Goal: Check status: Check status

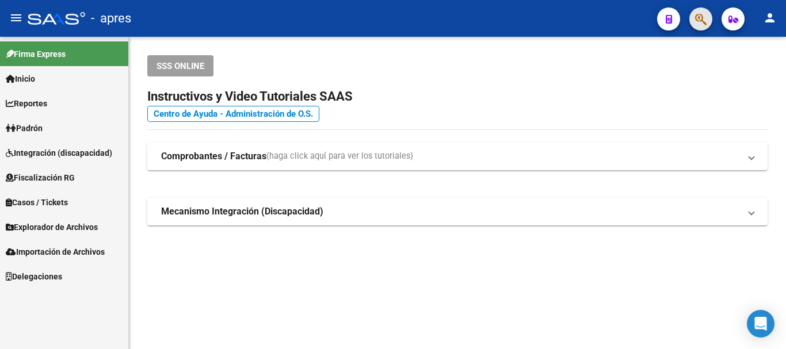
click at [710, 18] on button "button" at bounding box center [700, 18] width 23 height 23
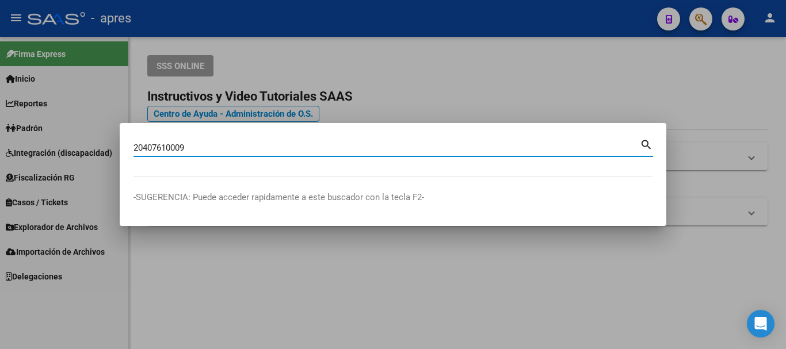
type input "20407610009"
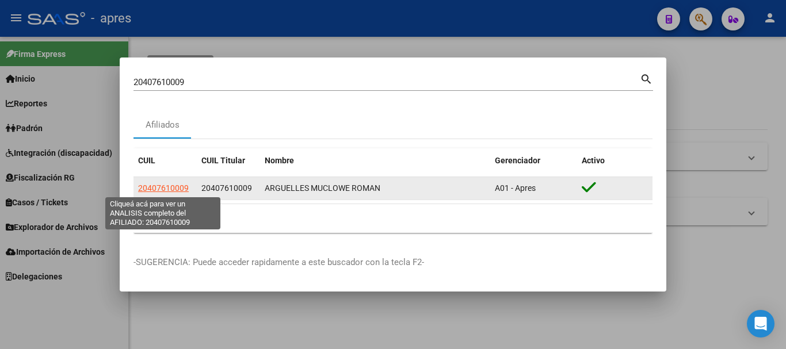
click at [175, 185] on span "20407610009" at bounding box center [163, 188] width 51 height 9
type textarea "20407610009"
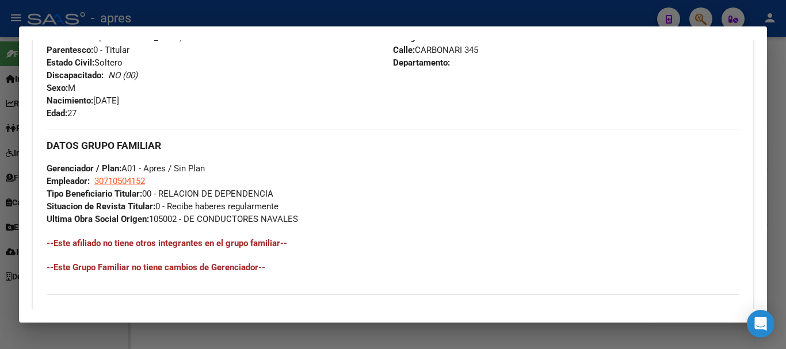
scroll to position [617, 0]
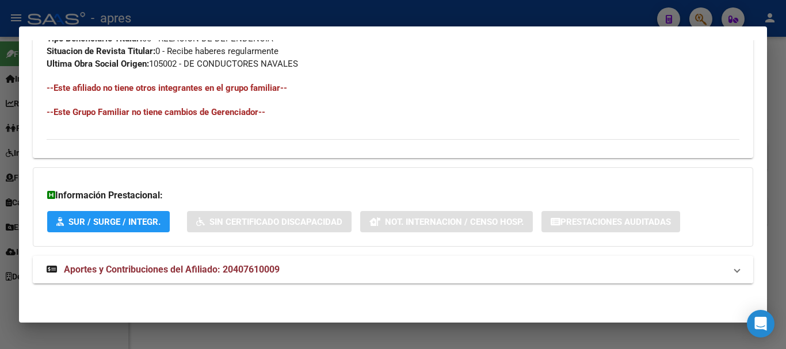
click at [412, 272] on mat-panel-title "Aportes y Contribuciones del Afiliado: 20407610009" at bounding box center [386, 270] width 679 height 14
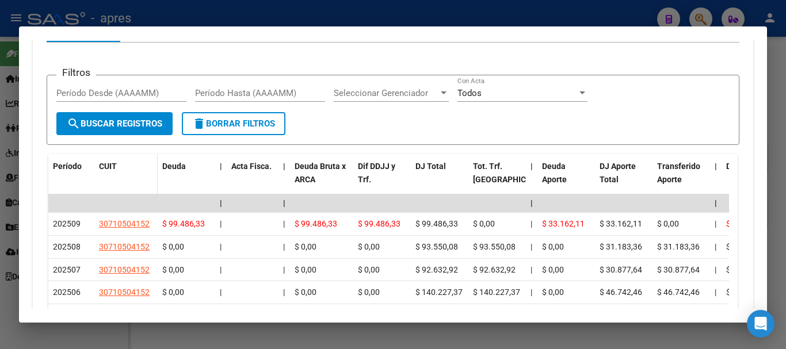
scroll to position [977, 0]
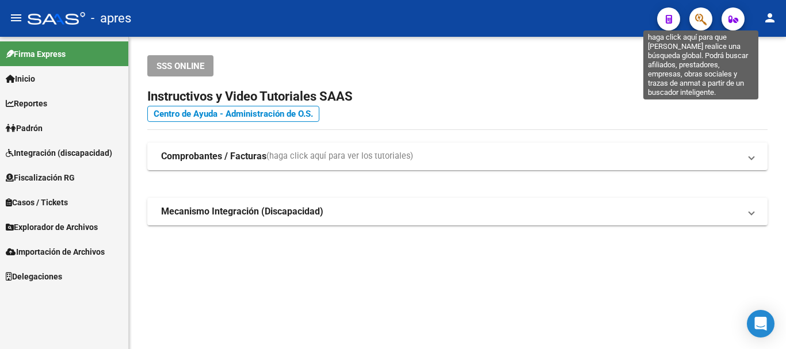
click at [698, 16] on icon "button" at bounding box center [701, 19] width 12 height 13
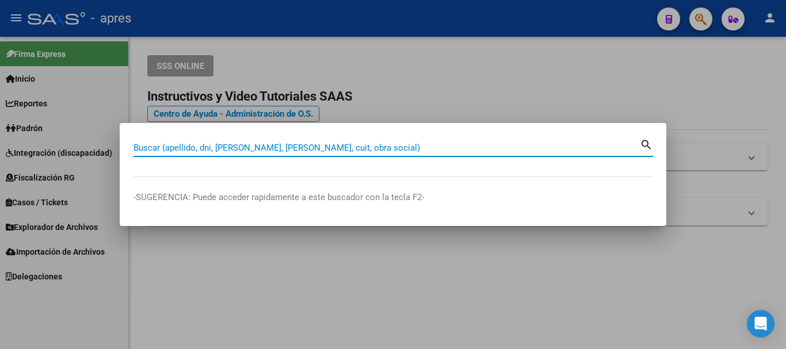
paste input "20415935952"
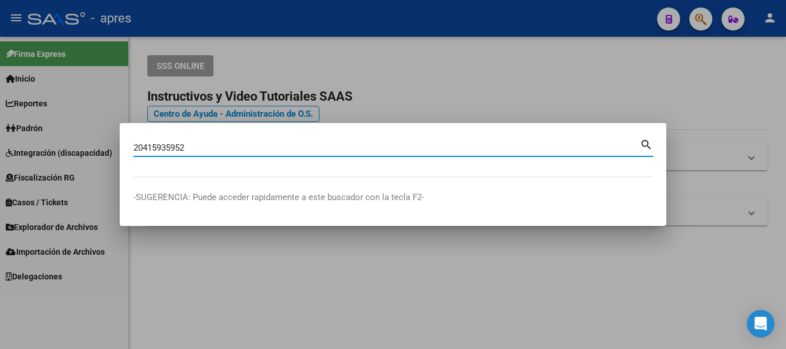
type input "20415935952"
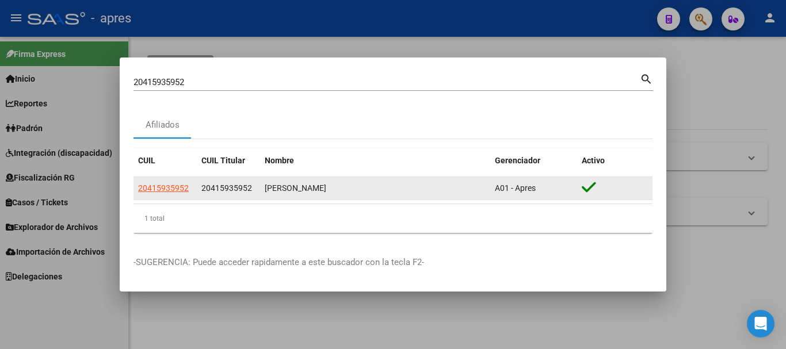
click at [175, 181] on datatable-body-cell "20415935952" at bounding box center [164, 188] width 63 height 22
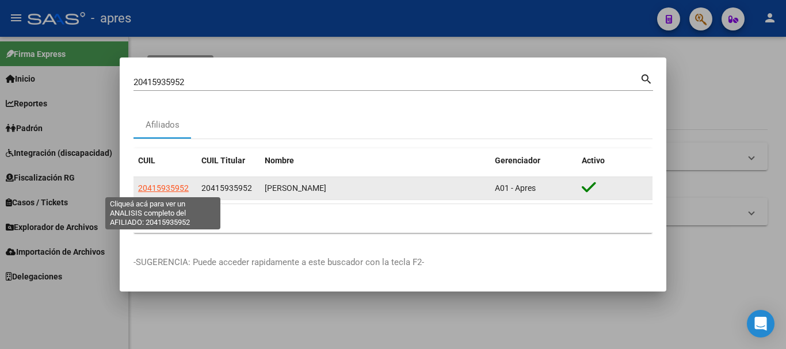
click at [179, 186] on span "20415935952" at bounding box center [163, 188] width 51 height 9
type textarea "20415935952"
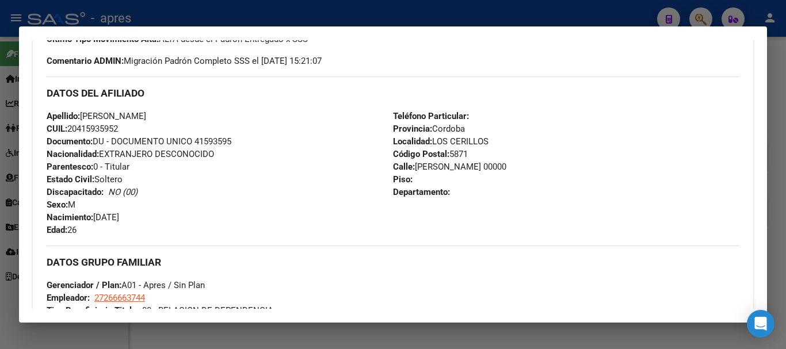
scroll to position [605, 0]
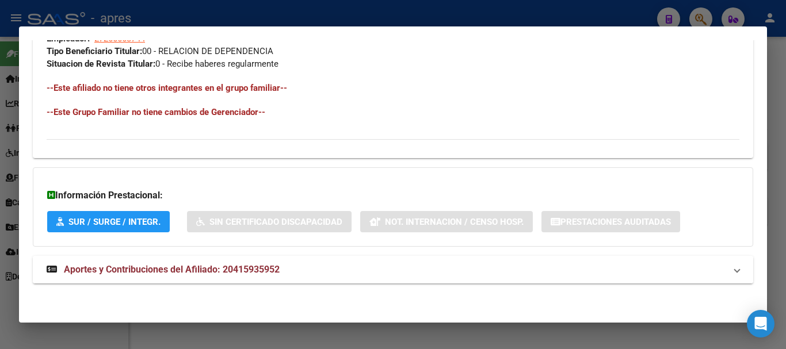
click at [412, 266] on mat-panel-title "Aportes y Contribuciones del Afiliado: 20415935952" at bounding box center [386, 270] width 679 height 14
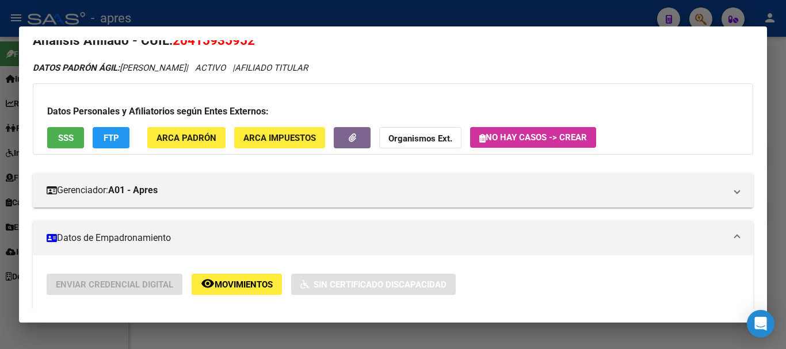
scroll to position [0, 0]
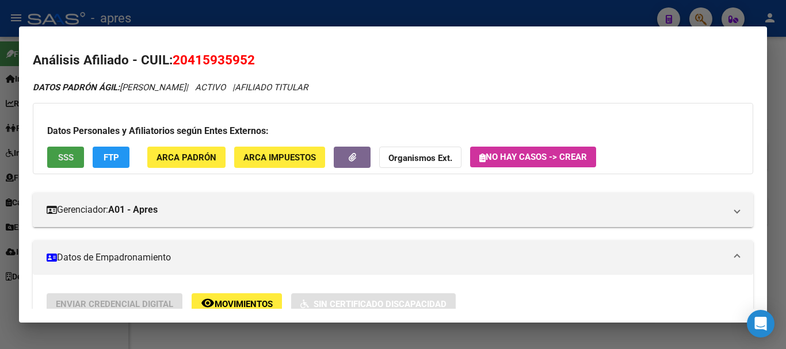
click at [51, 154] on button "SSS" at bounding box center [65, 157] width 37 height 21
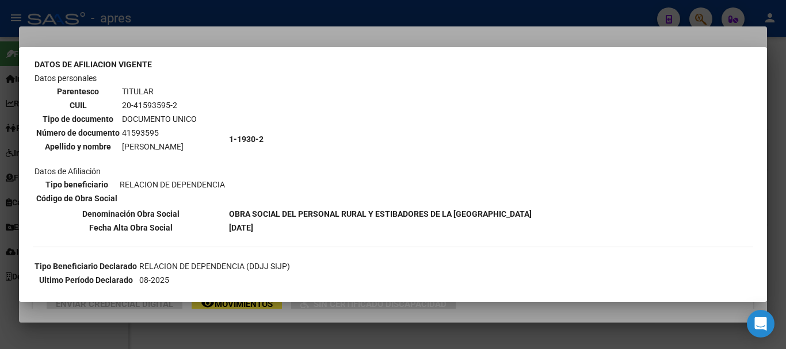
scroll to position [58, 0]
